Goal: Transaction & Acquisition: Purchase product/service

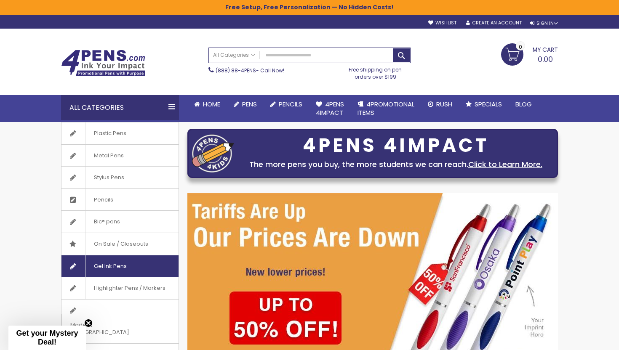
click at [113, 270] on span "Gel Ink Pens" at bounding box center [110, 267] width 50 height 22
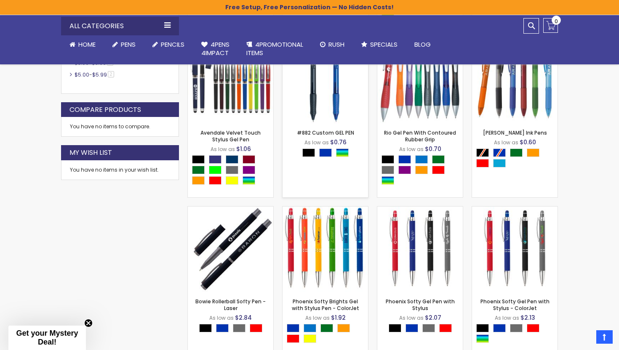
scroll to position [425, 0]
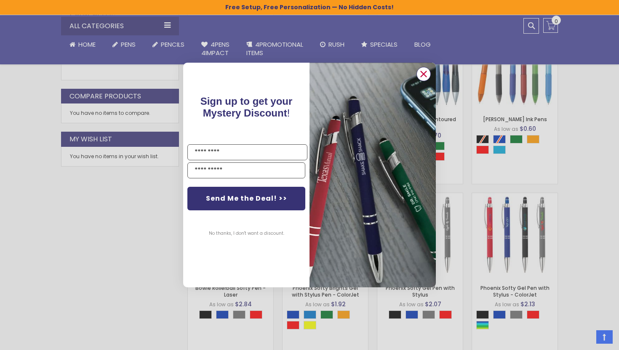
click at [423, 71] on circle "Close dialog" at bounding box center [423, 74] width 13 height 13
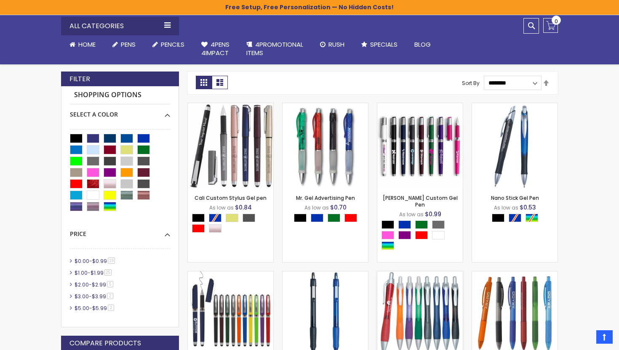
scroll to position [178, 0]
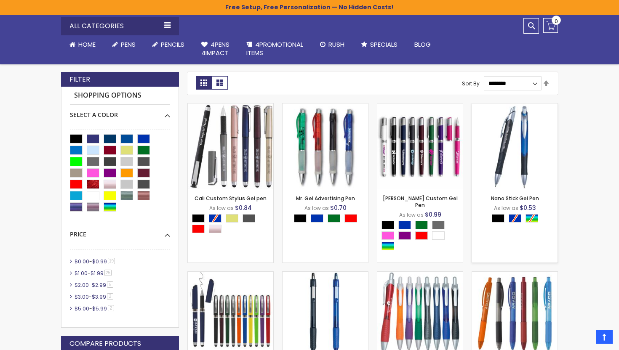
click at [514, 218] on div "Select A Color" at bounding box center [517, 219] width 51 height 11
click at [524, 149] on img at bounding box center [514, 146] width 85 height 85
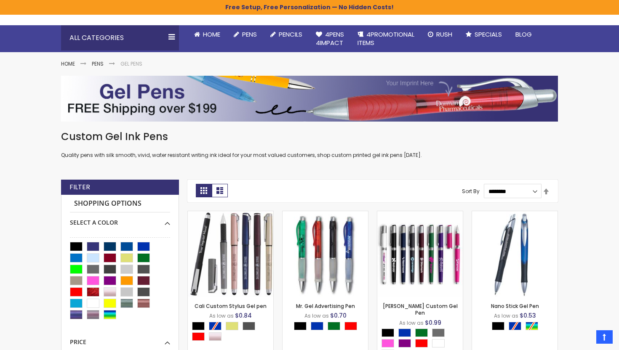
scroll to position [0, 0]
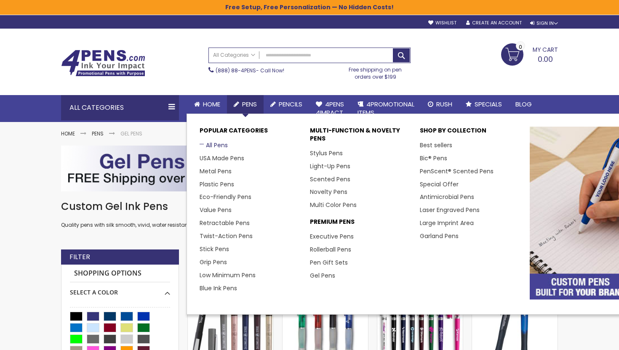
click at [219, 146] on link "All Pens" at bounding box center [214, 145] width 28 height 8
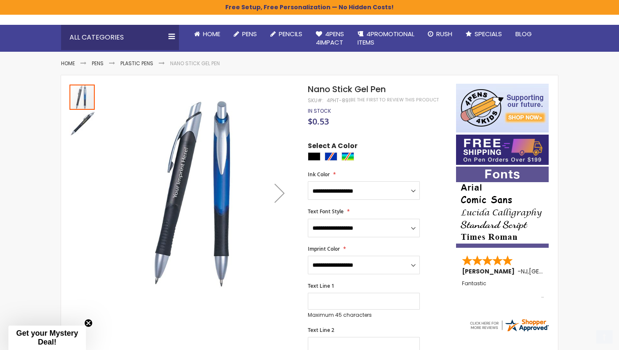
scroll to position [72, 0]
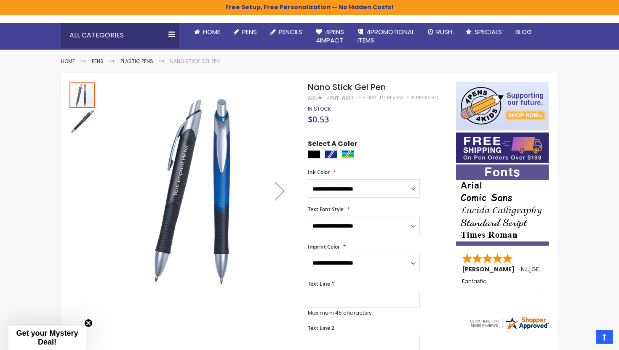
click at [278, 190] on div "Next" at bounding box center [280, 191] width 34 height 34
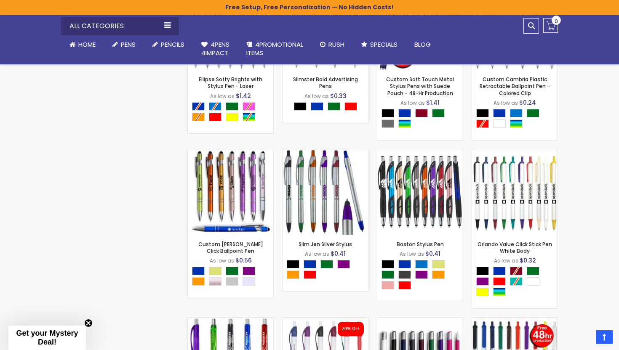
scroll to position [1516, 0]
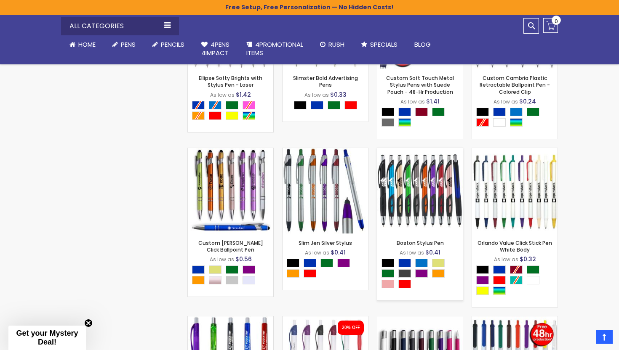
click at [411, 190] on img at bounding box center [419, 190] width 85 height 85
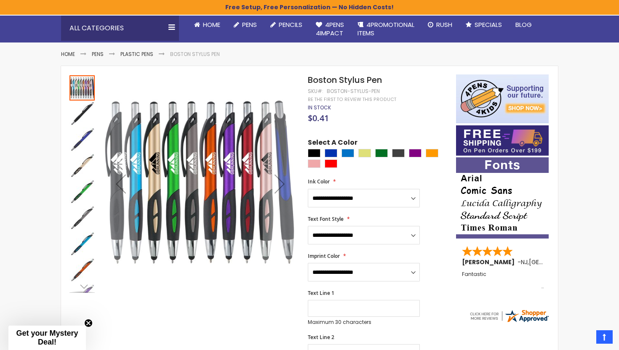
scroll to position [82, 0]
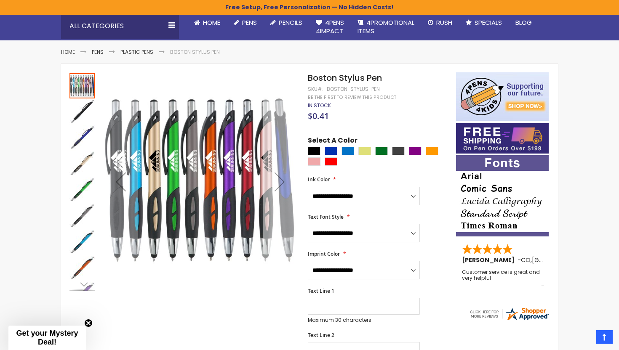
click at [294, 233] on div "Next" at bounding box center [280, 181] width 34 height 219
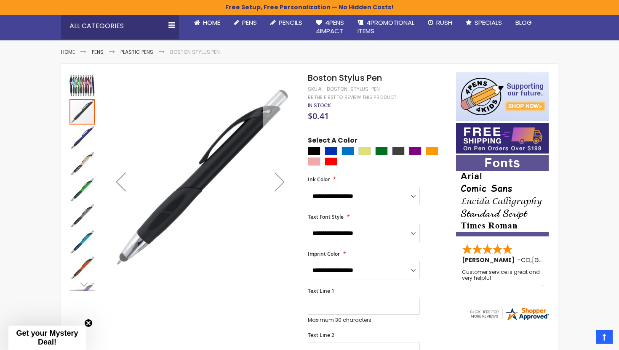
click at [281, 182] on div "Next" at bounding box center [280, 182] width 34 height 34
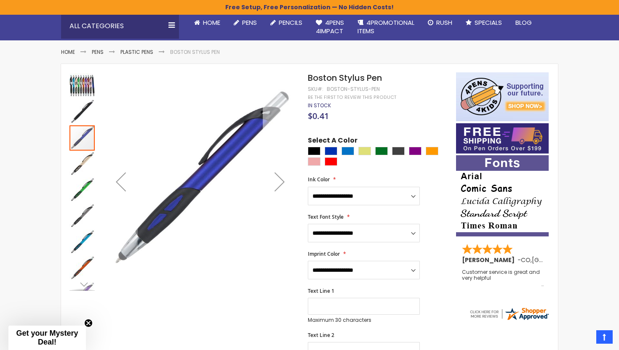
click at [281, 182] on div "Next" at bounding box center [280, 182] width 34 height 34
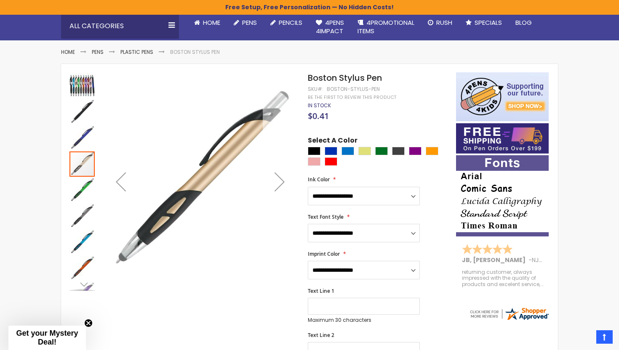
click at [281, 182] on div "Next" at bounding box center [280, 182] width 34 height 34
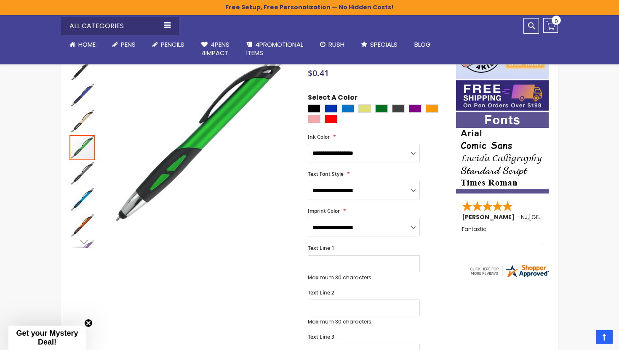
scroll to position [0, 0]
